Goal: Task Accomplishment & Management: Manage account settings

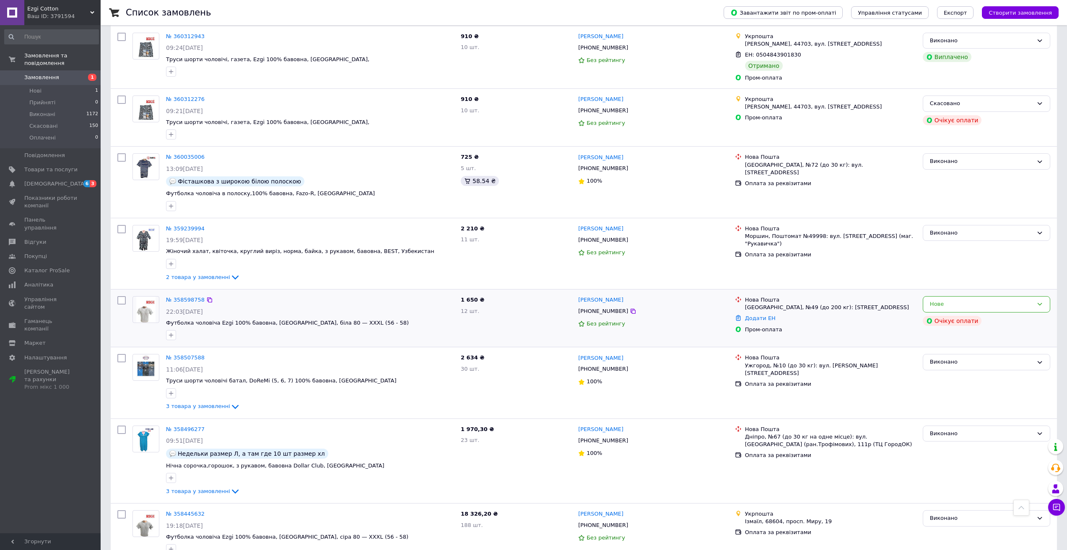
scroll to position [712, 0]
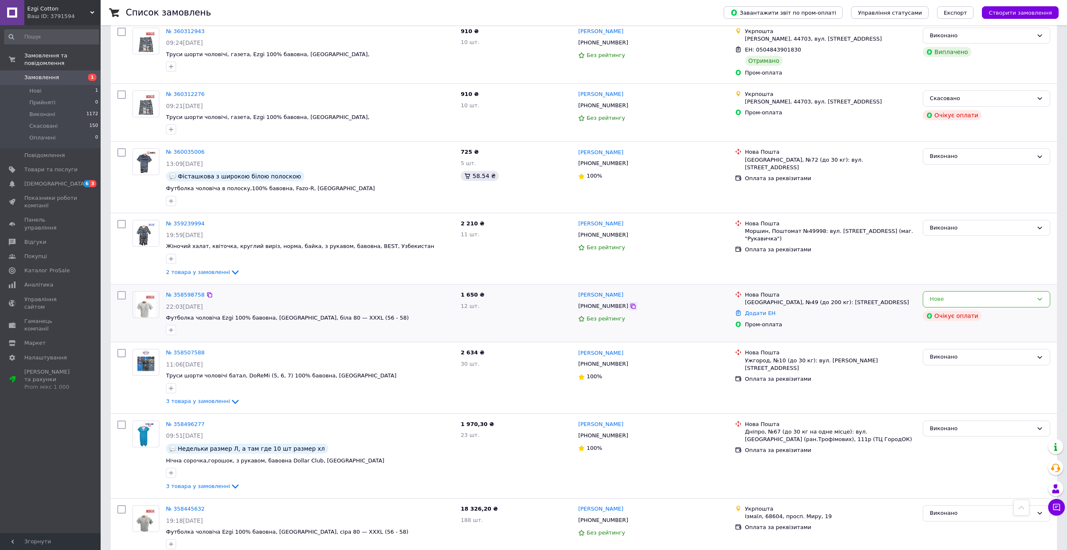
click at [630, 304] on icon at bounding box center [632, 306] width 5 height 5
